Goal: Task Accomplishment & Management: Use online tool/utility

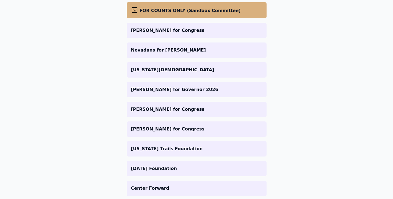
scroll to position [97, 0]
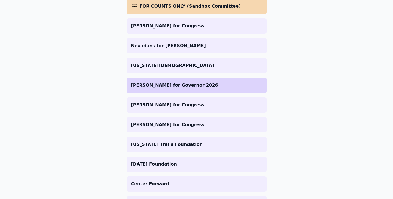
click at [188, 88] on p "[PERSON_NAME] for Governor 2026" at bounding box center [196, 85] width 131 height 7
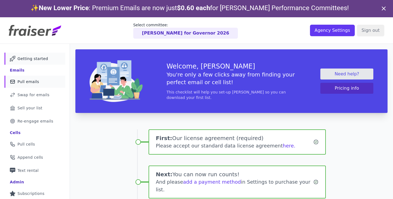
click at [28, 86] on link "Mail Icon Outline of a mail envelope Pull emails" at bounding box center [34, 81] width 61 height 12
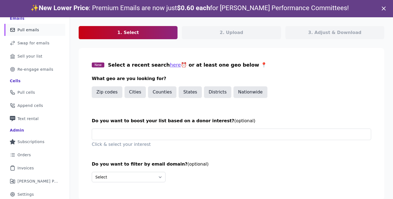
scroll to position [52, 0]
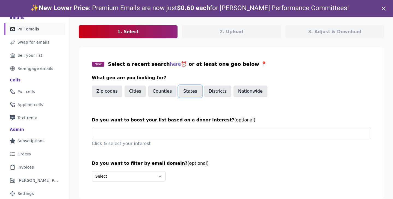
click at [188, 95] on button "States" at bounding box center [190, 90] width 23 height 11
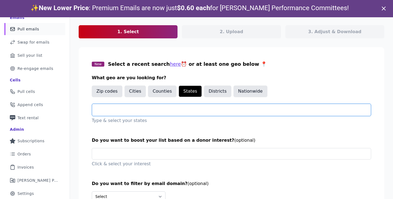
click at [124, 110] on input "text" at bounding box center [234, 109] width 275 height 7
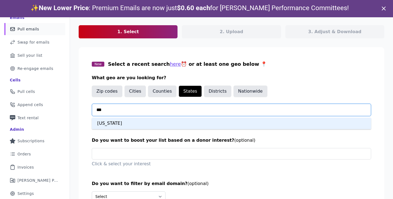
type input "****"
click at [110, 121] on div "[US_STATE]" at bounding box center [232, 122] width 280 height 11
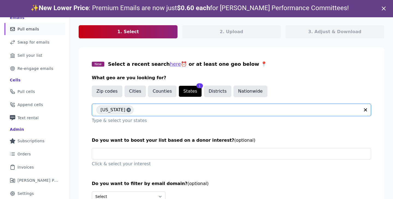
scroll to position [75, 0]
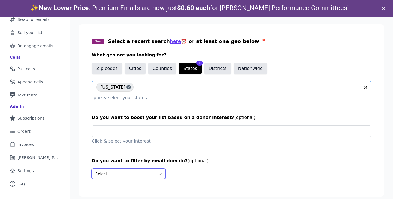
click at [102, 177] on select "Select Include only these domains Include none of these domains" at bounding box center [129, 173] width 74 height 10
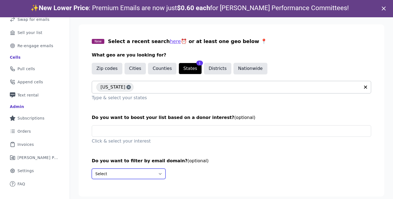
scroll to position [17, 0]
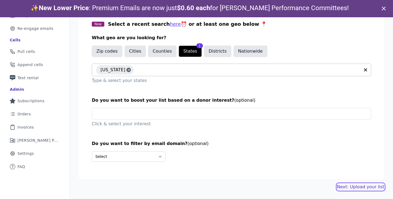
click at [363, 186] on link "Next: Upload your list" at bounding box center [360, 186] width 47 height 7
